Goal: Transaction & Acquisition: Purchase product/service

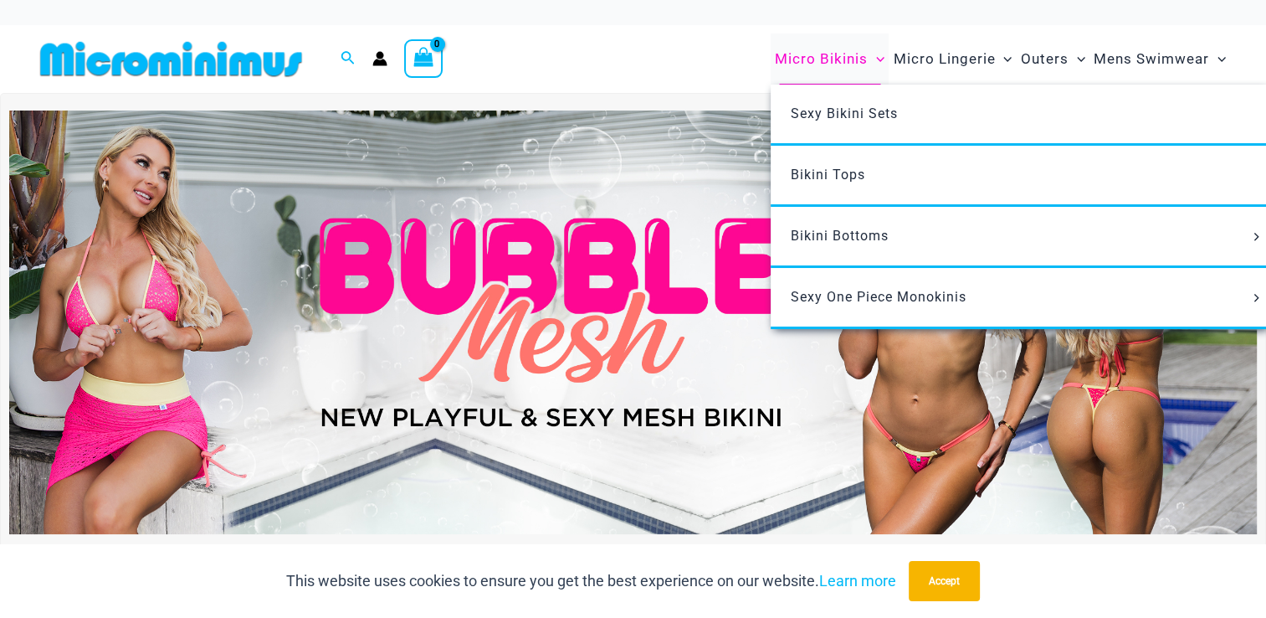
click at [833, 54] on span "Micro Bikinis" at bounding box center [821, 59] width 93 height 43
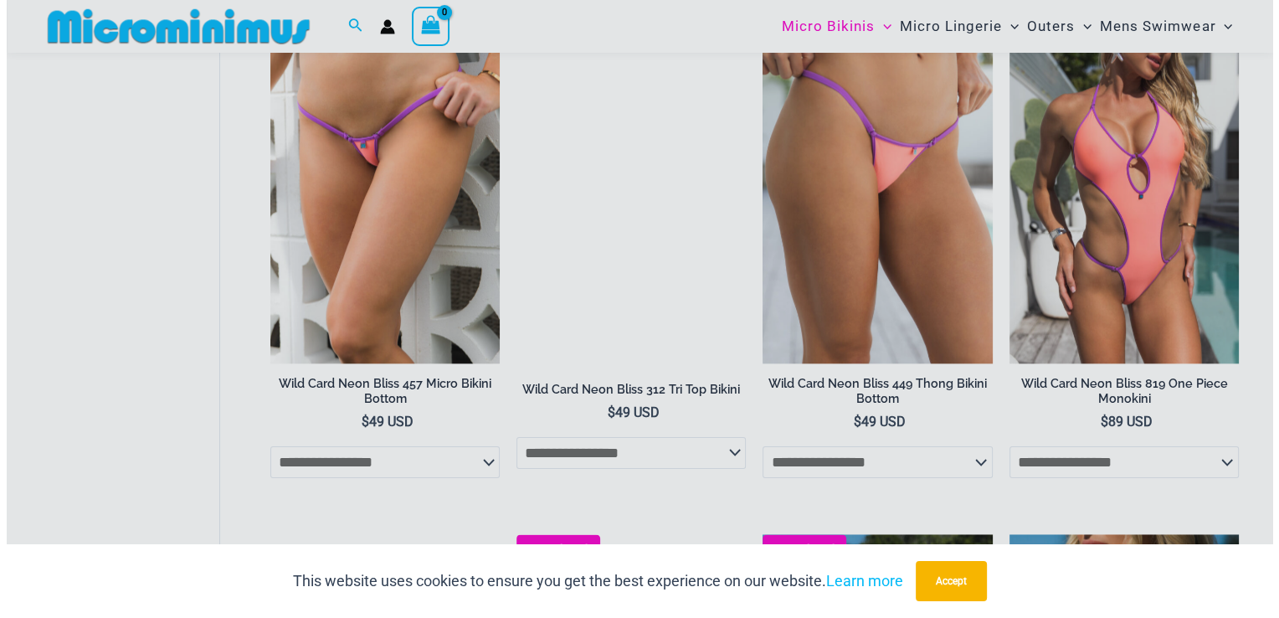
scroll to position [2062, 0]
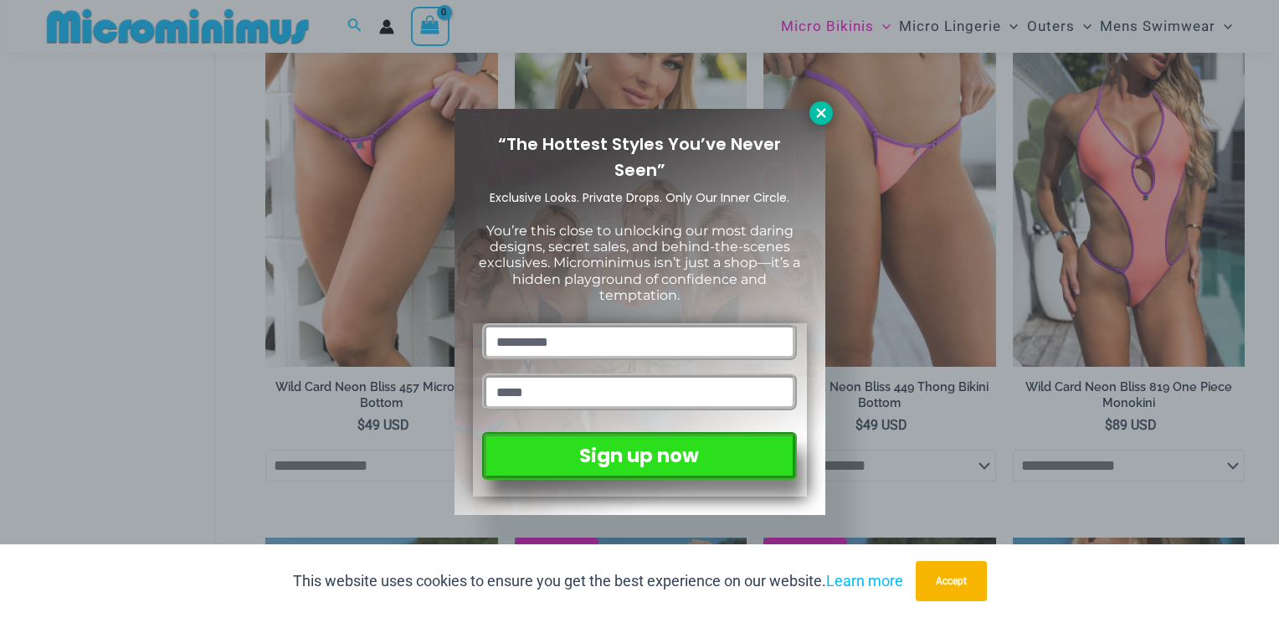
click at [818, 116] on icon at bounding box center [820, 112] width 9 height 9
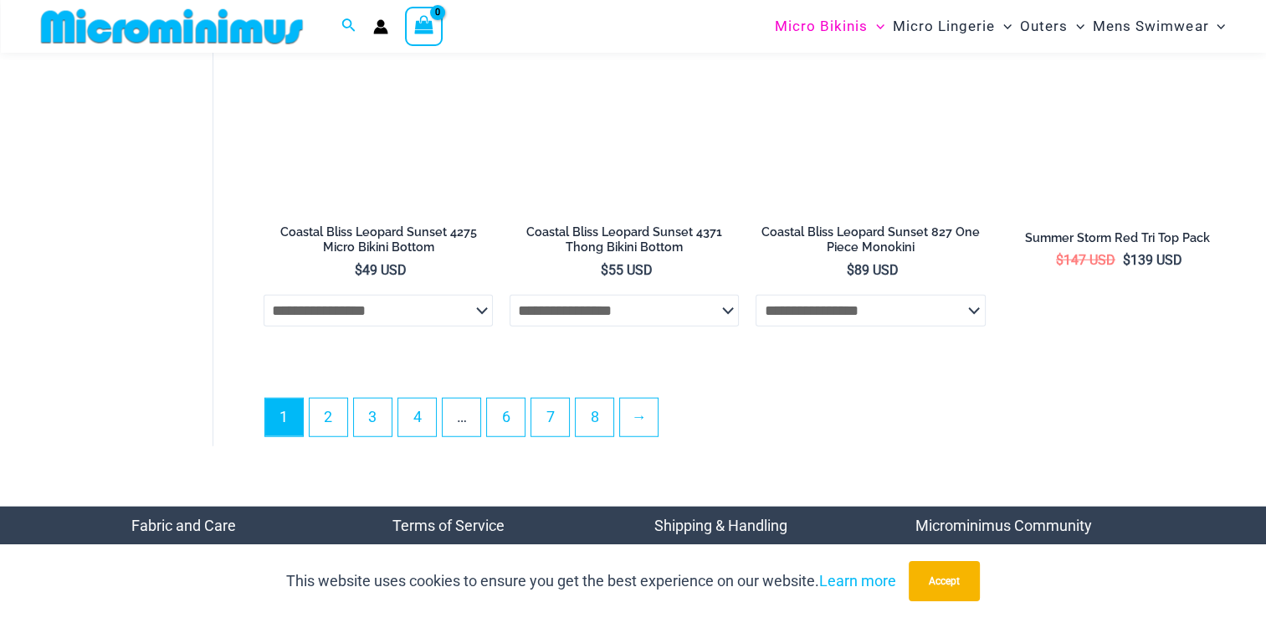
scroll to position [4251, 0]
